Goal: Check status: Check status

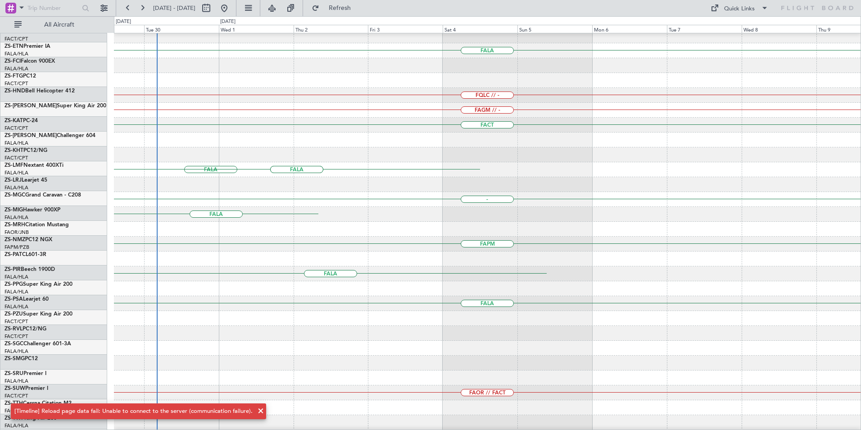
scroll to position [227, 0]
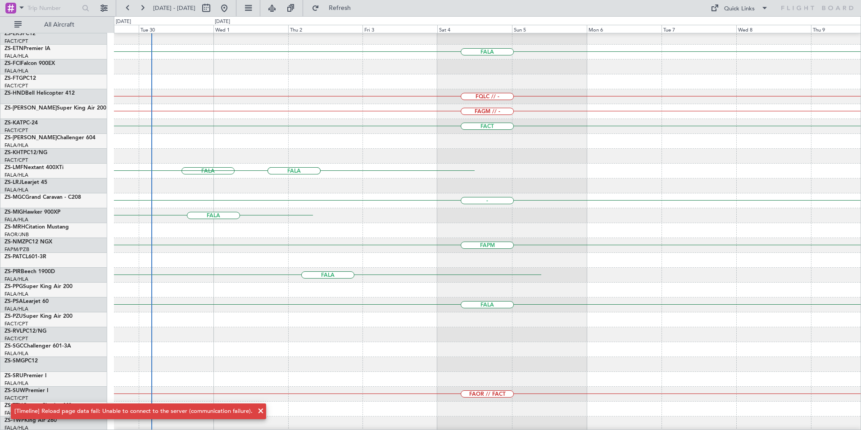
click at [263, 75] on div at bounding box center [487, 81] width 747 height 15
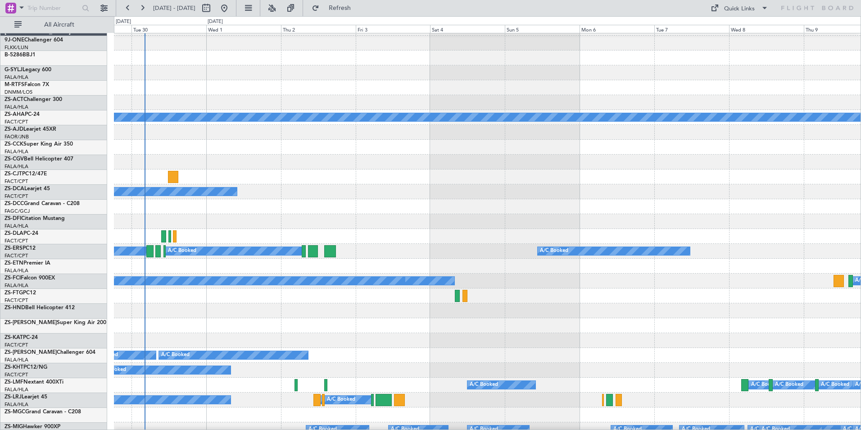
scroll to position [13, 0]
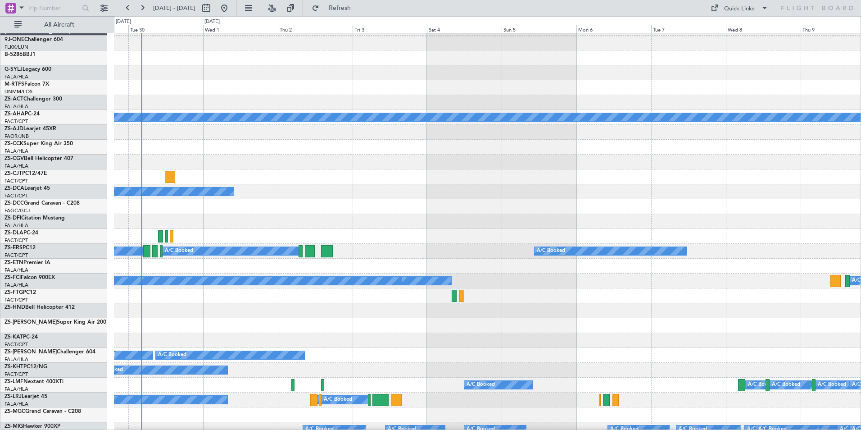
click at [241, 150] on div at bounding box center [487, 147] width 747 height 15
click at [279, 8] on button at bounding box center [272, 8] width 14 height 14
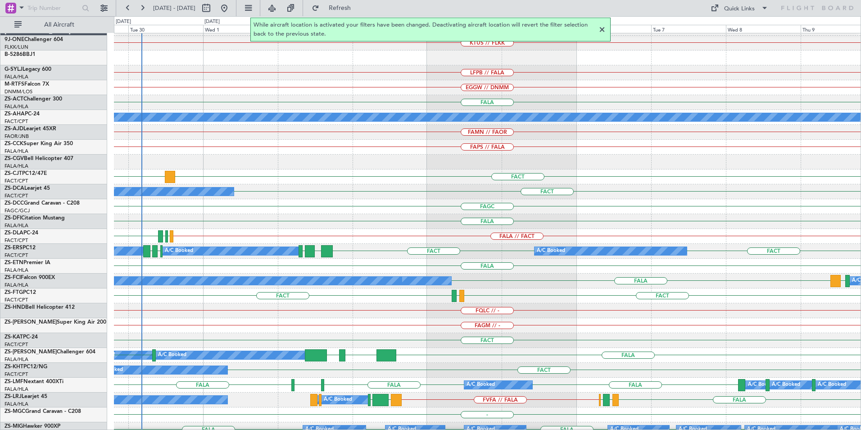
click at [603, 30] on div at bounding box center [602, 29] width 11 height 11
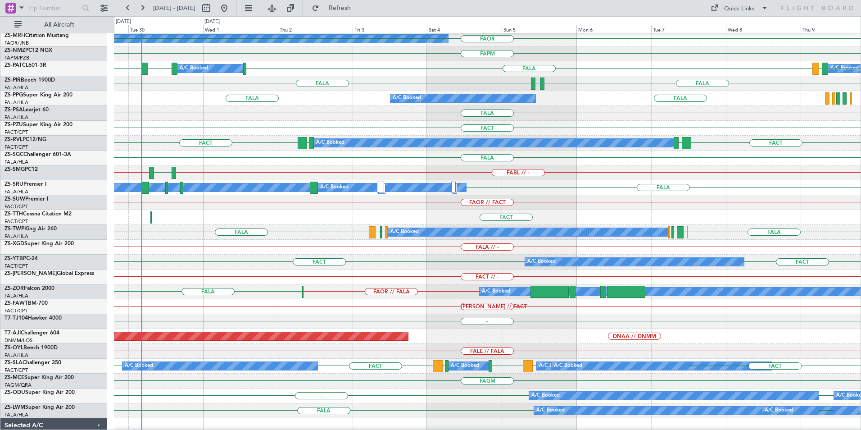
scroll to position [450, 0]
